Goal: Task Accomplishment & Management: Manage account settings

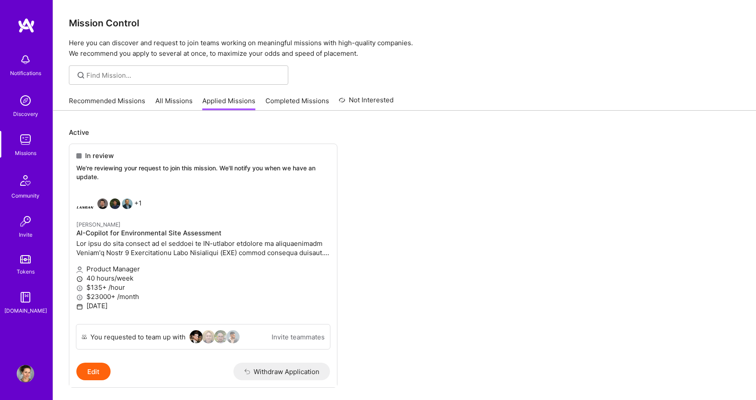
click at [118, 97] on link "Recommended Missions" at bounding box center [107, 103] width 76 height 14
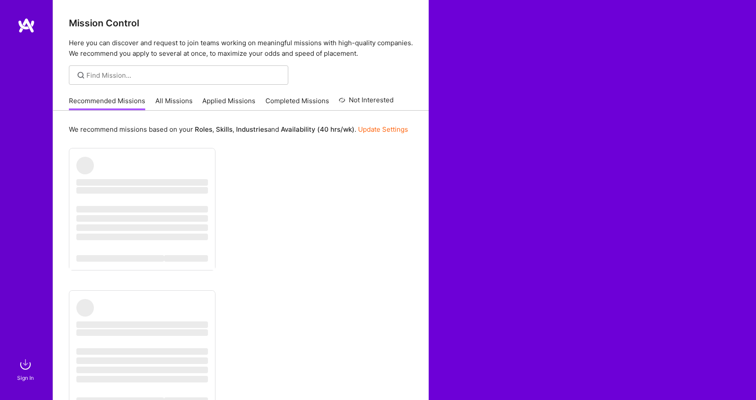
click at [24, 23] on img at bounding box center [27, 26] width 18 height 16
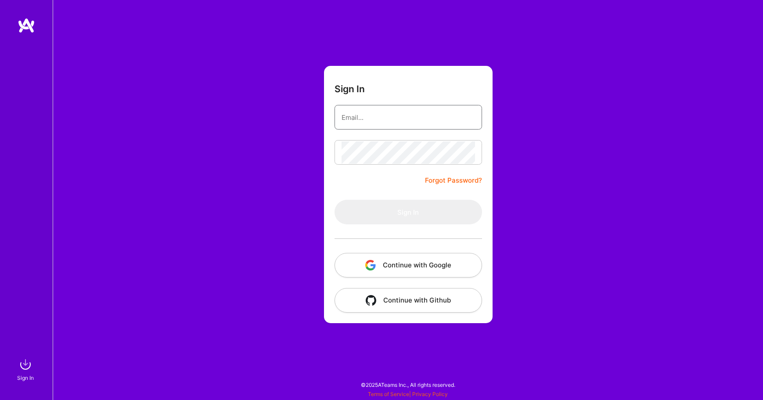
click at [449, 117] on input "email" at bounding box center [407, 117] width 133 height 22
type input "[EMAIL_ADDRESS][DOMAIN_NAME]"
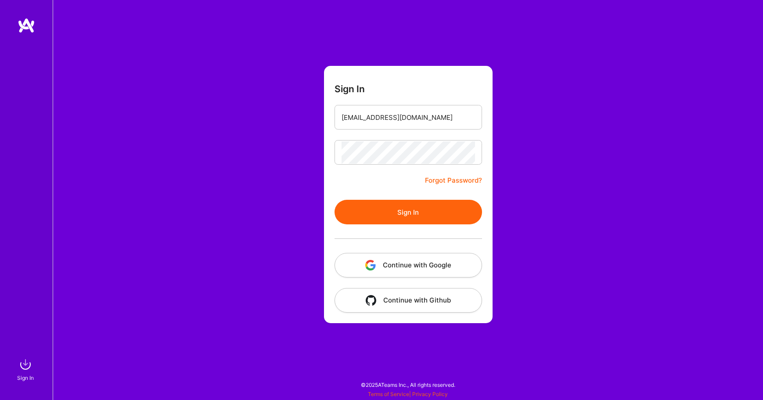
click at [401, 209] on button "Sign In" at bounding box center [407, 212] width 147 height 25
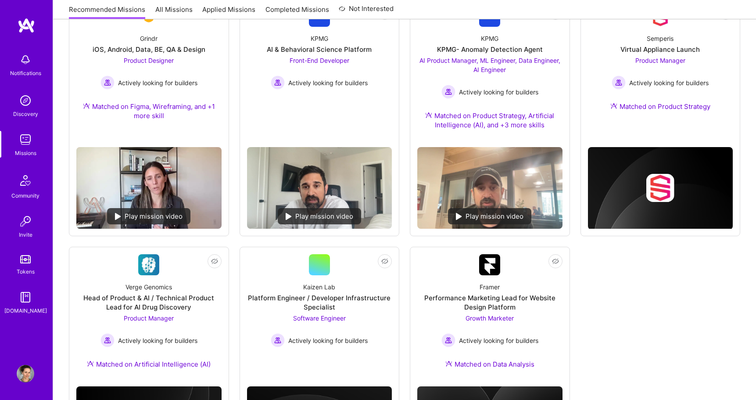
scroll to position [145, 0]
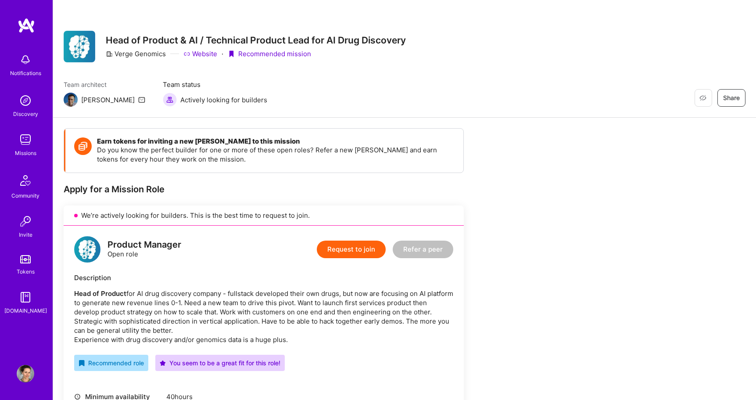
scroll to position [167, 0]
